Goal: Transaction & Acquisition: Subscribe to service/newsletter

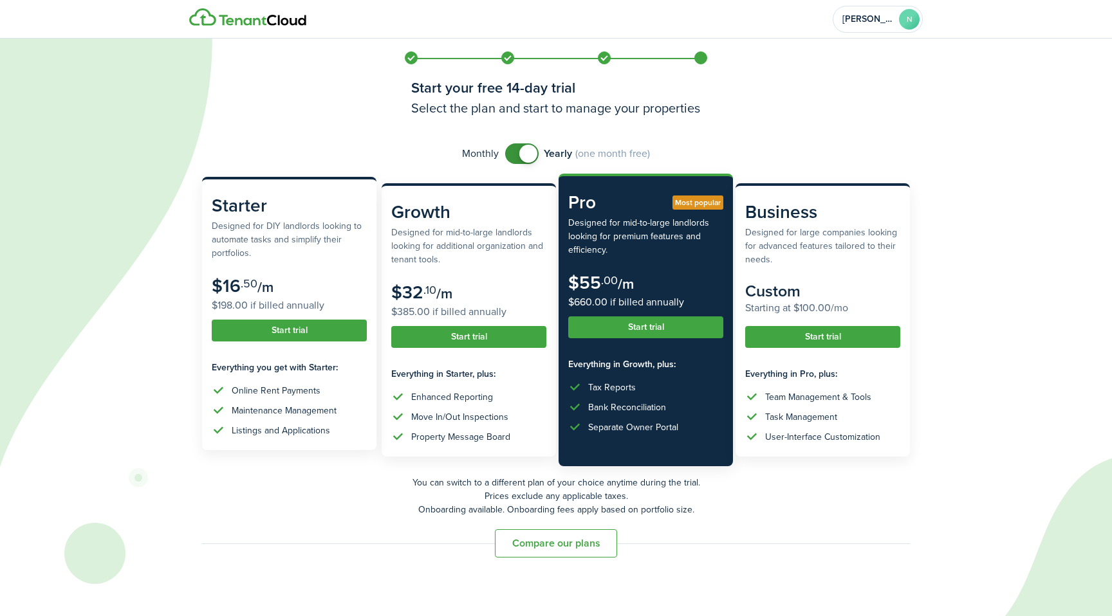
click at [308, 329] on button "Start trial" at bounding box center [289, 331] width 155 height 22
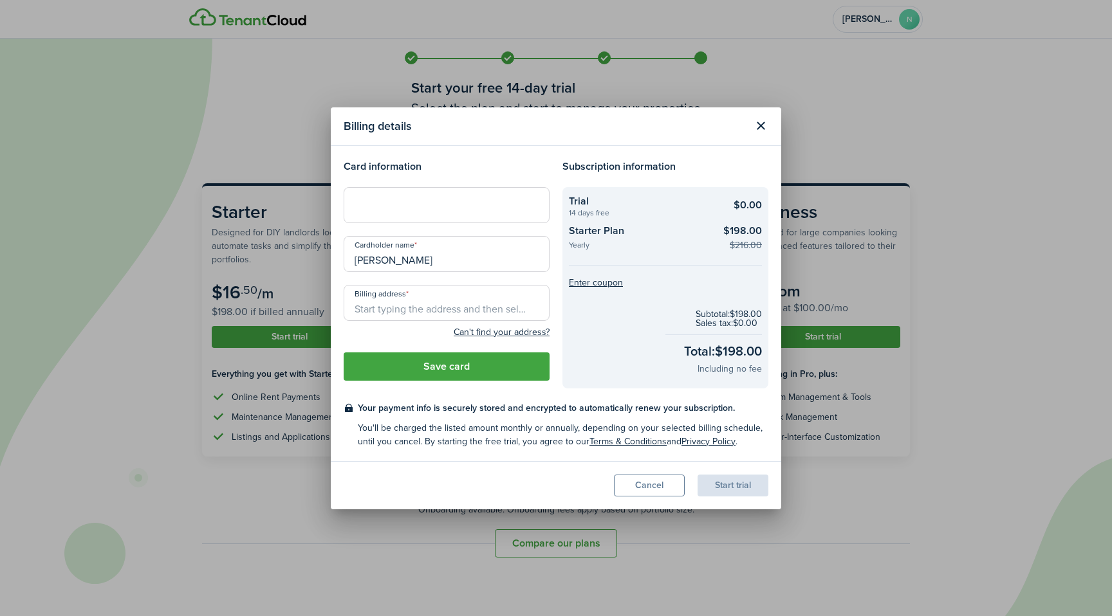
click at [452, 156] on modal-body "Card information Cardholder name [PERSON_NAME] Billing address Can't find your …" at bounding box center [556, 303] width 450 height 315
click at [516, 142] on header "Billing details" at bounding box center [556, 126] width 450 height 39
click at [762, 128] on button "Close modal" at bounding box center [761, 126] width 22 height 22
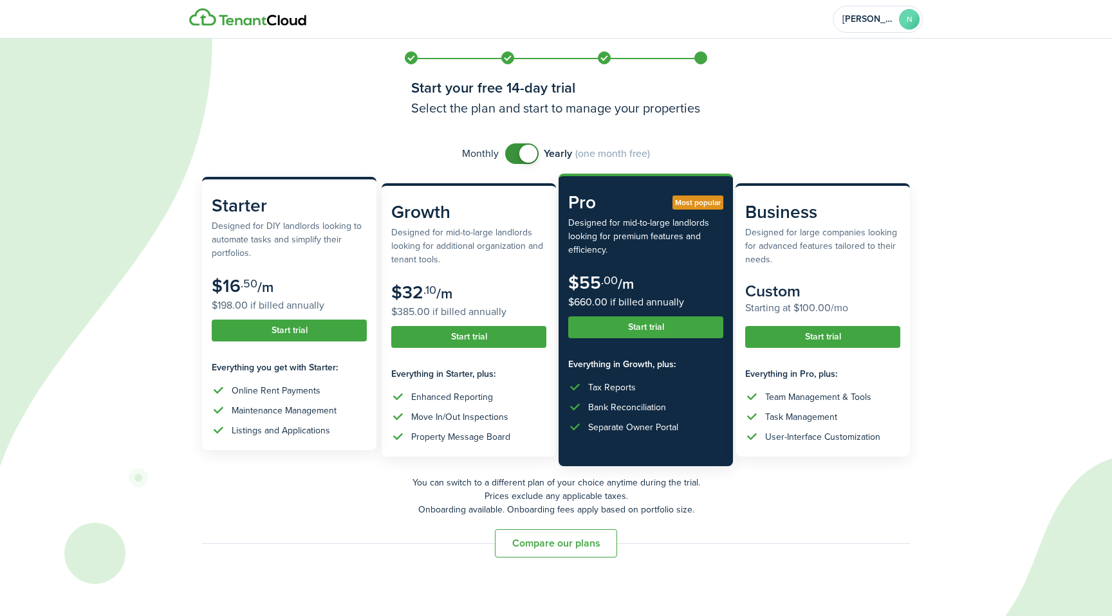
click at [242, 288] on subscription-pricing-card-price-cents ".50" at bounding box center [249, 283] width 17 height 17
click at [280, 327] on button "Start trial" at bounding box center [289, 331] width 155 height 22
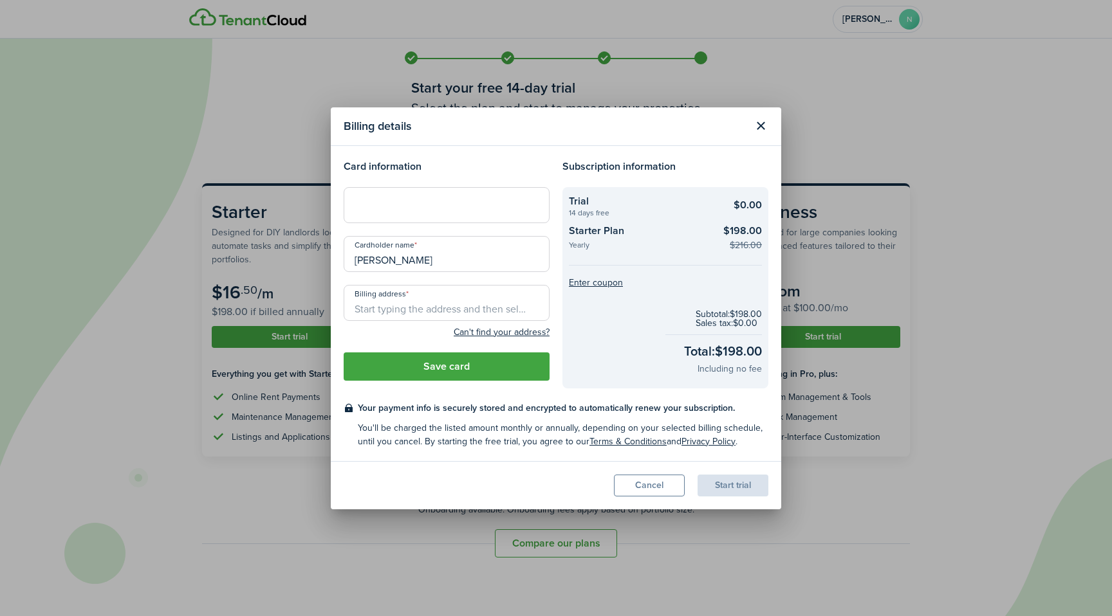
click at [587, 233] on checkout-summary-item-title "Starter Plan" at bounding box center [641, 232] width 145 height 19
click at [573, 202] on checkout-summary-item-title "Trial" at bounding box center [641, 201] width 145 height 15
click at [596, 288] on button "Enter coupon" at bounding box center [596, 283] width 54 height 9
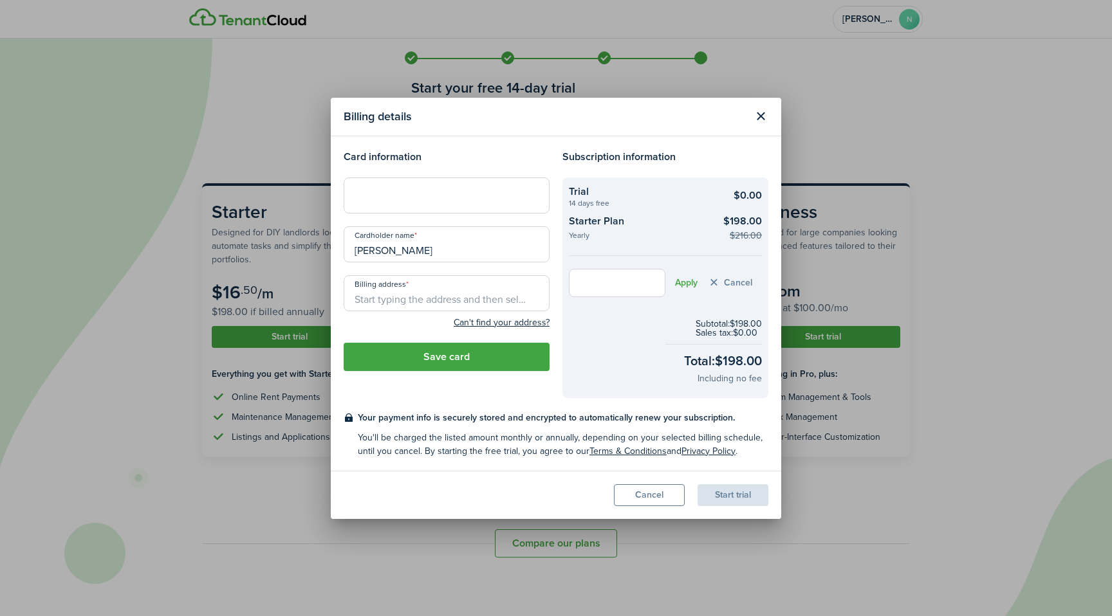
click at [596, 288] on input "text" at bounding box center [617, 283] width 97 height 28
click at [756, 282] on form "Apply Cancel" at bounding box center [665, 283] width 193 height 28
click at [741, 282] on button "Cancel" at bounding box center [729, 282] width 45 height 15
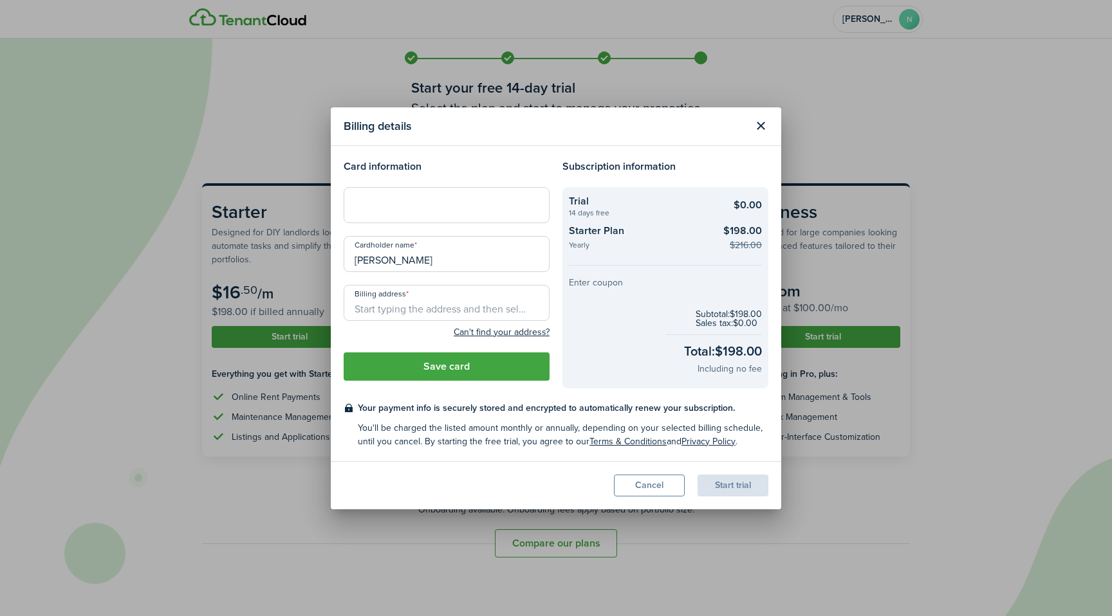
click at [594, 282] on button "Enter coupon" at bounding box center [596, 283] width 54 height 9
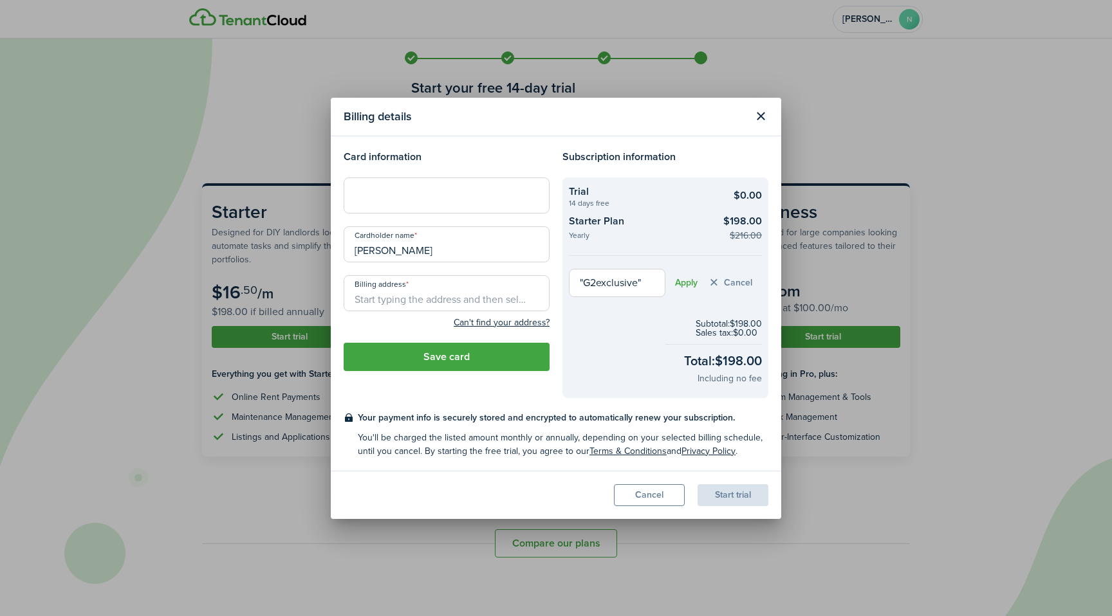
click at [686, 282] on button "Apply" at bounding box center [686, 283] width 23 height 10
click at [649, 284] on input ""G2exclusive"" at bounding box center [617, 283] width 97 height 28
type input "G2exclusive"
click at [678, 281] on button "Apply" at bounding box center [686, 283] width 23 height 10
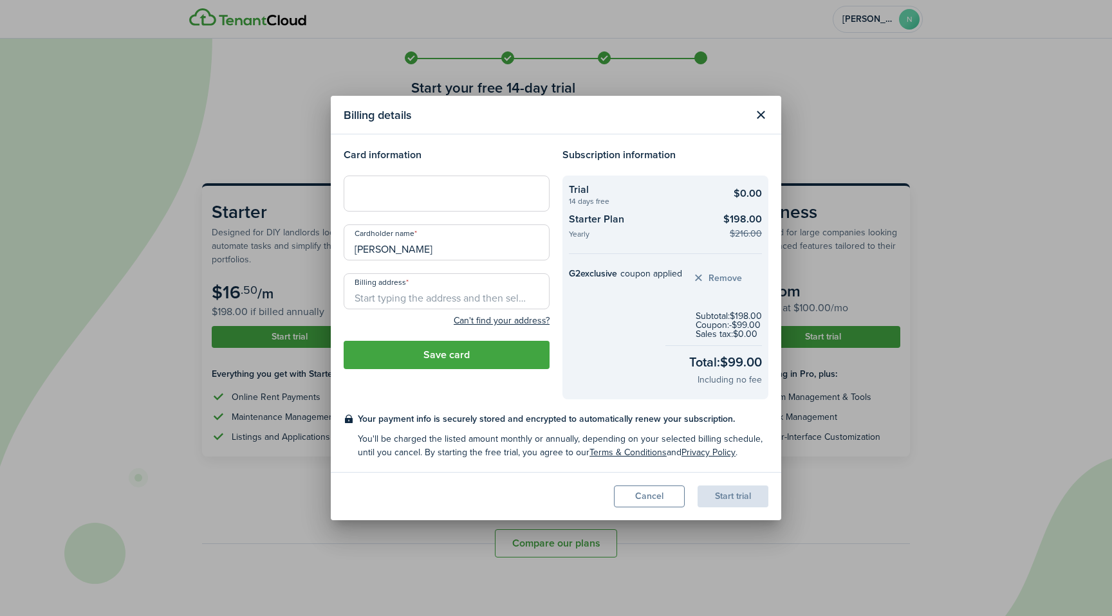
click at [426, 295] on input "Billing address" at bounding box center [447, 291] width 206 height 36
type input "[STREET_ADDRESS]"
click at [430, 360] on button "Save card" at bounding box center [447, 355] width 206 height 28
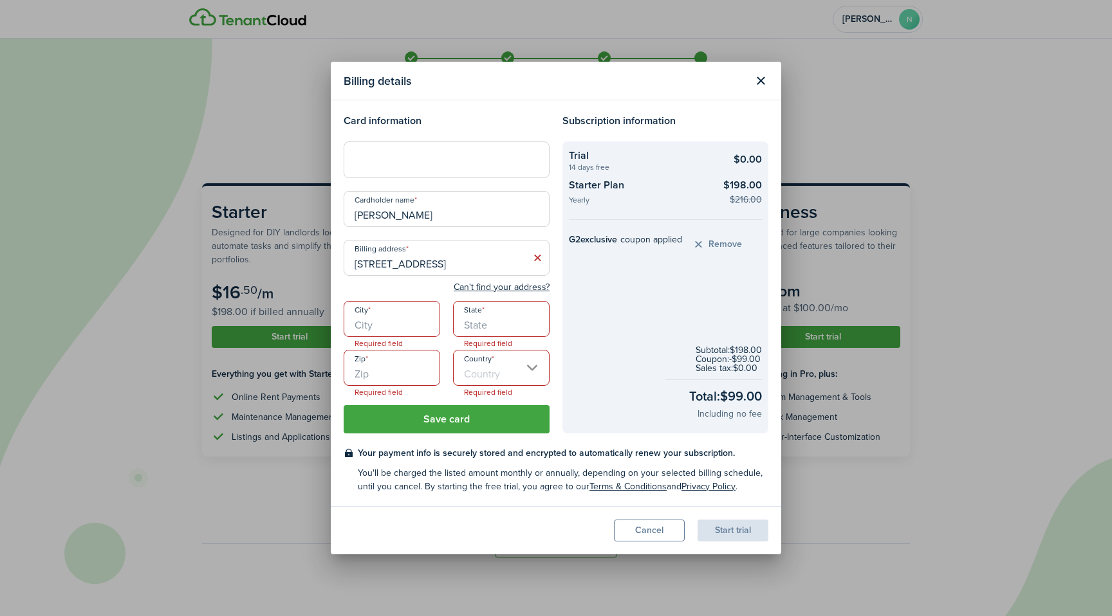
click at [399, 320] on input "City" at bounding box center [392, 319] width 97 height 36
type input "[GEOGRAPHIC_DATA]"
type input "77095"
type input "[GEOGRAPHIC_DATA]"
